Goal: Transaction & Acquisition: Book appointment/travel/reservation

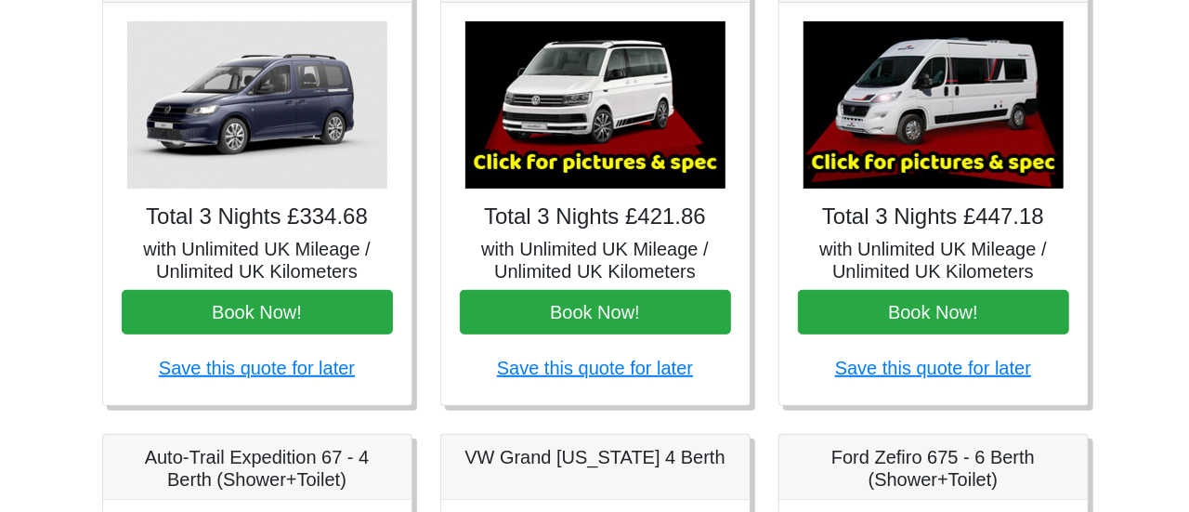
scroll to position [335, 0]
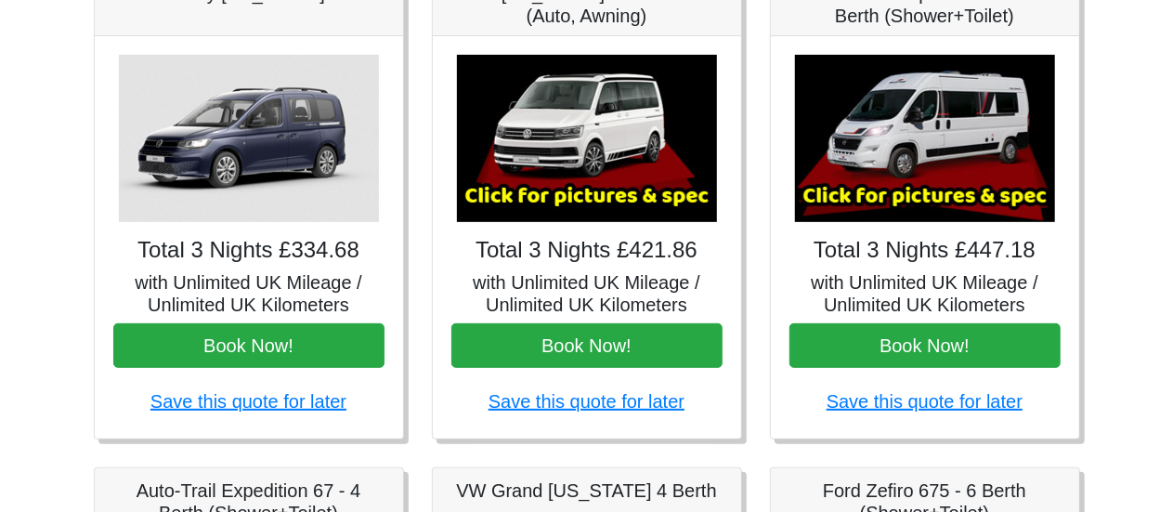
click at [559, 156] on img at bounding box center [587, 138] width 260 height 167
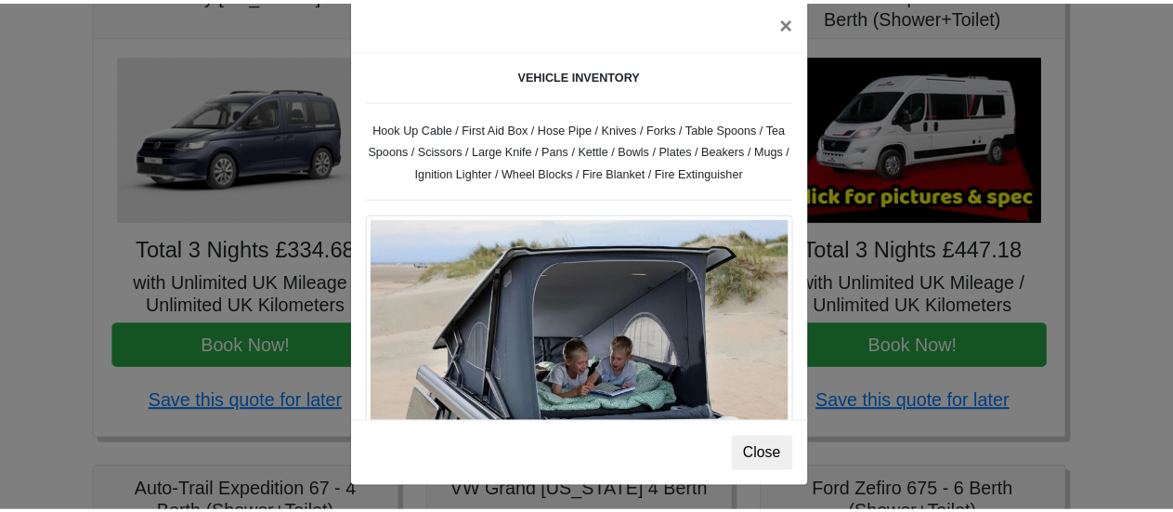
scroll to position [629, 0]
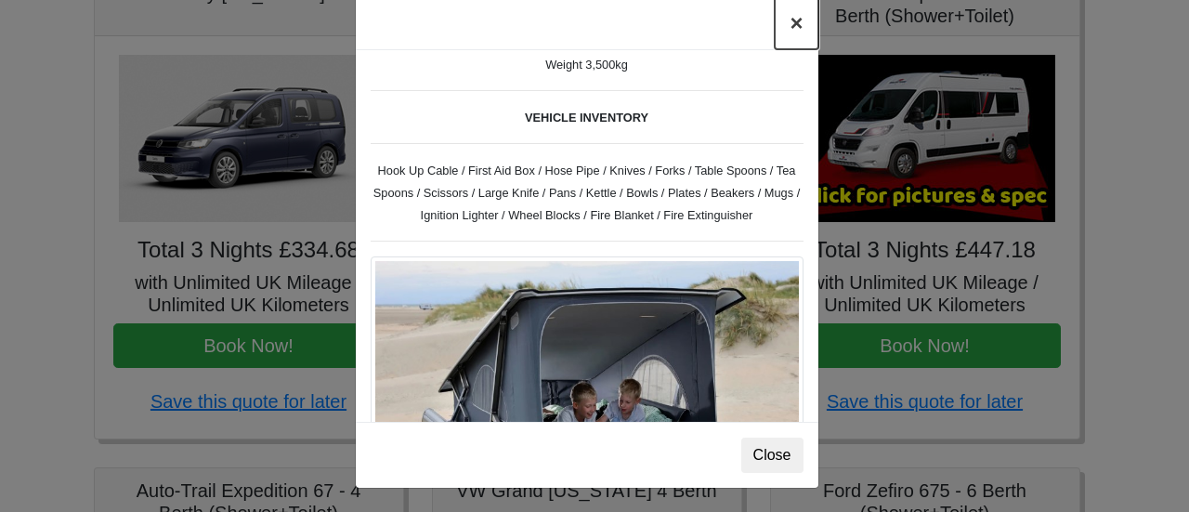
click at [788, 31] on button "×" at bounding box center [795, 23] width 43 height 52
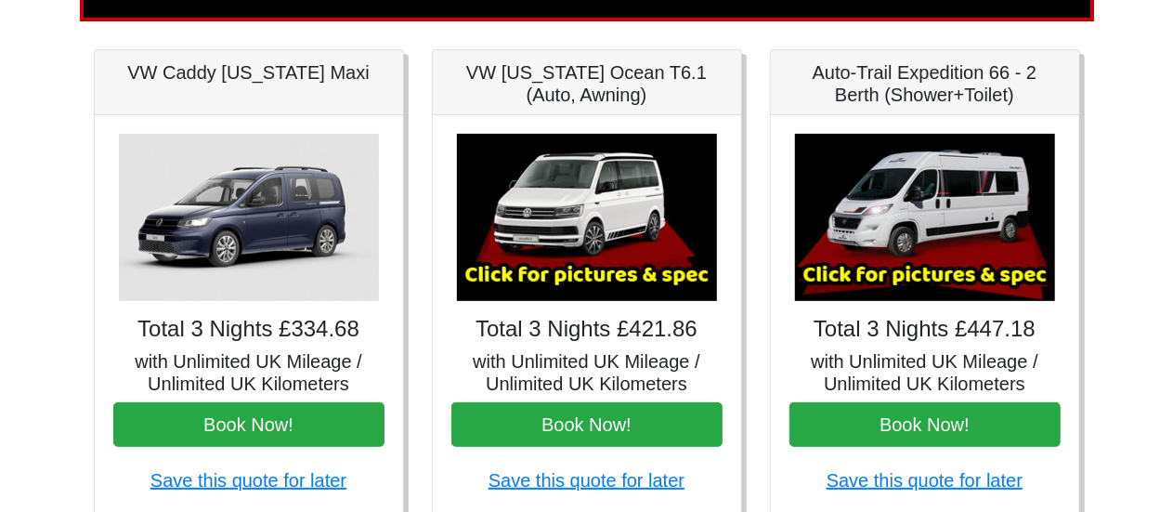
scroll to position [270, 0]
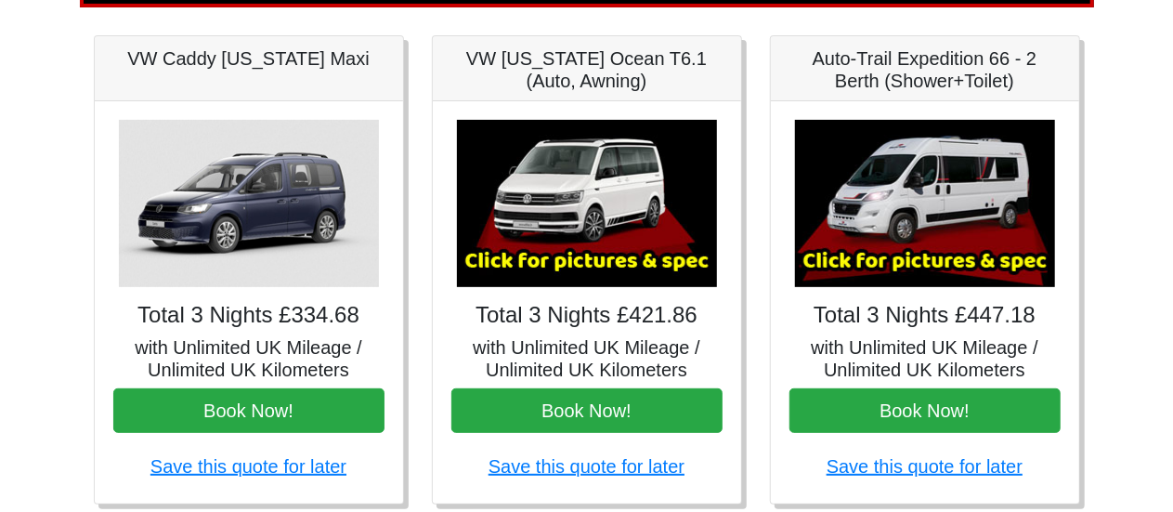
click at [242, 222] on img at bounding box center [249, 203] width 260 height 167
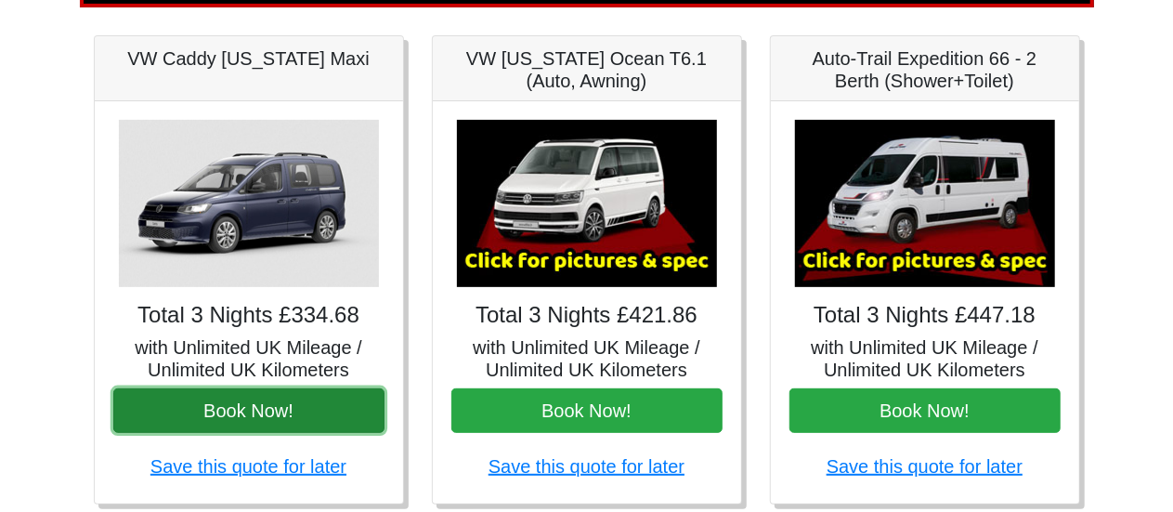
click at [243, 407] on button "Book Now!" at bounding box center [248, 410] width 271 height 45
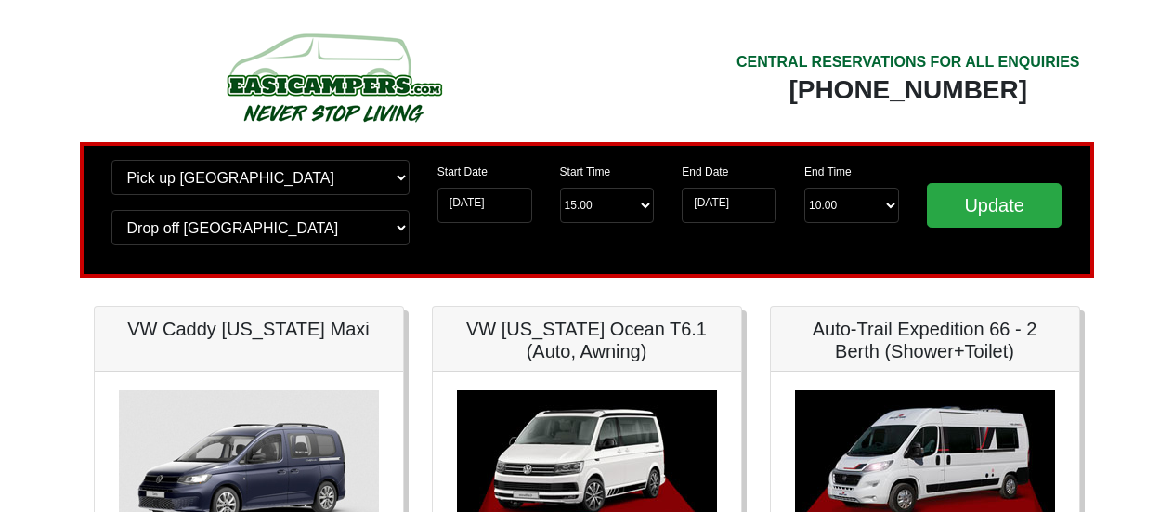
scroll to position [269, 0]
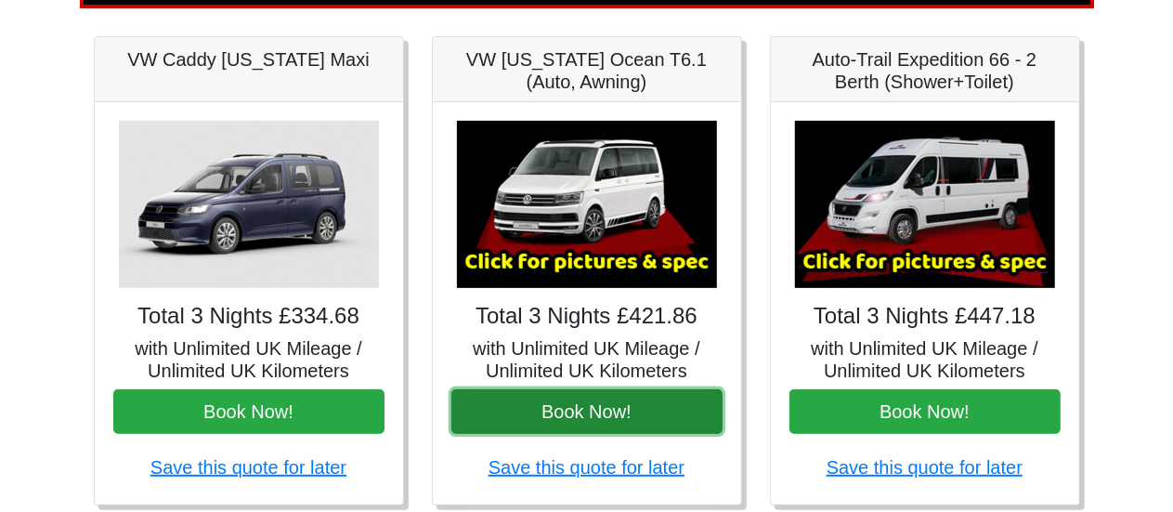
click at [572, 414] on button "Book Now!" at bounding box center [586, 411] width 271 height 45
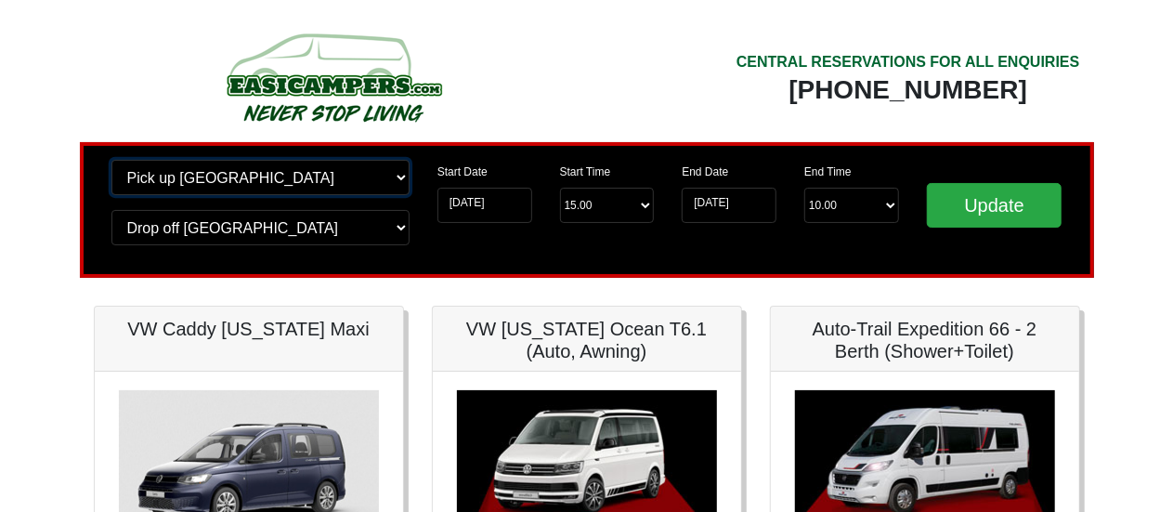
click at [375, 170] on select "Change pick up location? Pick up [GEOGRAPHIC_DATA] [GEOGRAPHIC_DATA] [GEOGRAPHI…" at bounding box center [260, 177] width 298 height 35
